Goal: Task Accomplishment & Management: Manage account settings

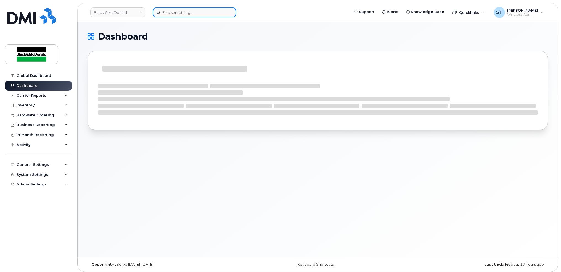
click at [186, 14] on input at bounding box center [195, 12] width 84 height 10
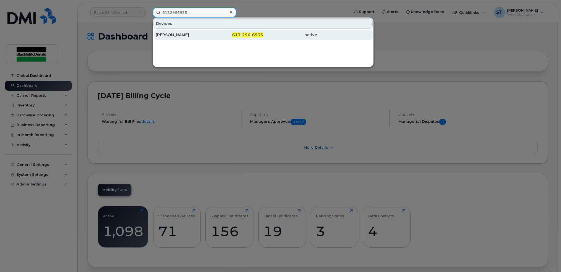
type input "6132966935"
click at [222, 31] on div "613 - 296 - 6935" at bounding box center [236, 35] width 54 height 10
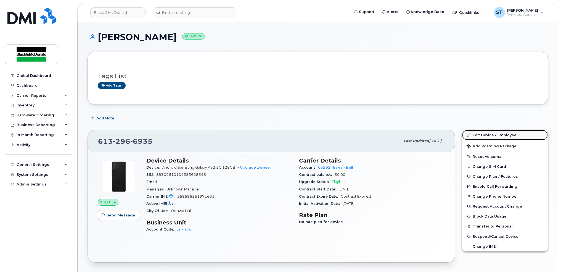
click at [507, 134] on link "Edit Device / Employee" at bounding box center [505, 135] width 86 height 10
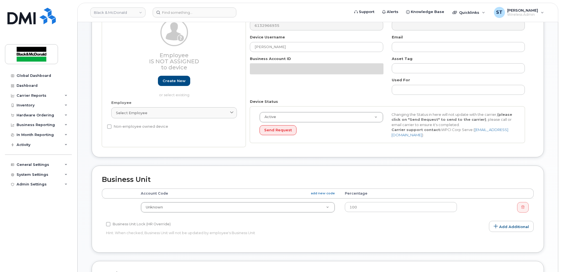
scroll to position [110, 0]
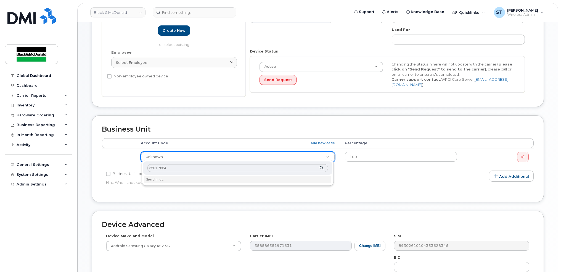
type input "3501.76640"
drag, startPoint x: 176, startPoint y: 152, endPoint x: 244, endPoint y: 148, distance: 68.0
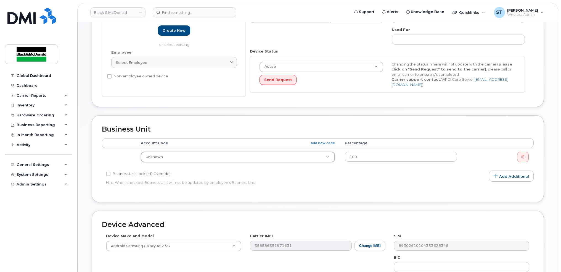
scroll to position [212, 0]
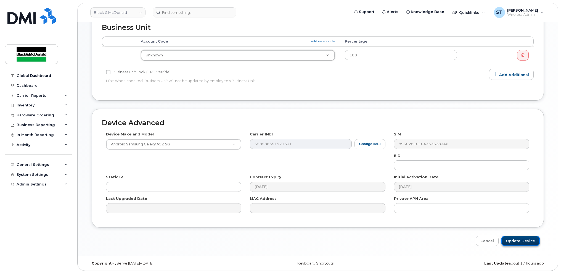
click at [520, 241] on input "Update Device" at bounding box center [520, 240] width 38 height 10
type input "Saving..."
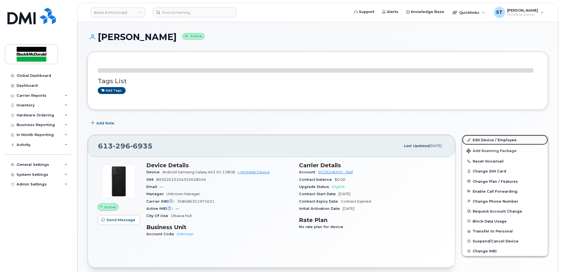
click at [485, 141] on link "Edit Device / Employee" at bounding box center [505, 140] width 86 height 10
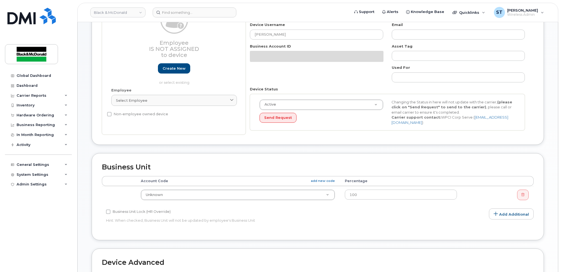
scroll to position [73, 0]
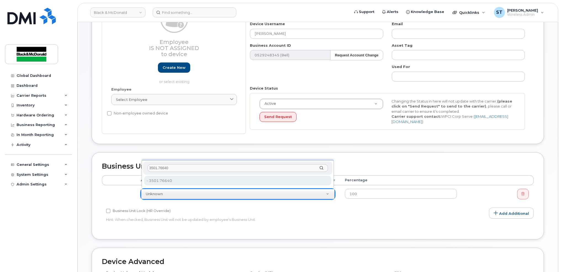
type input "3501.76640"
type input "81186"
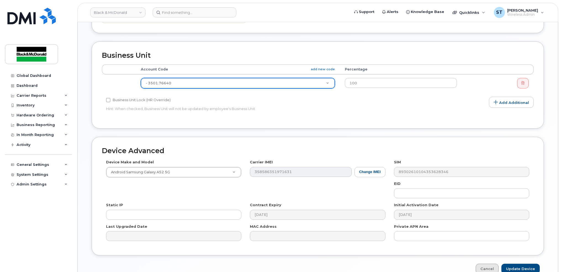
scroll to position [212, 0]
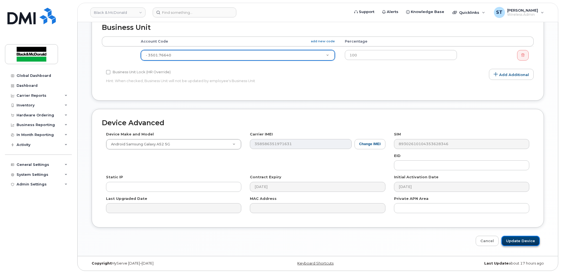
click at [515, 240] on input "Update Device" at bounding box center [520, 240] width 38 height 10
type input "Saving..."
